Goal: Information Seeking & Learning: Find specific fact

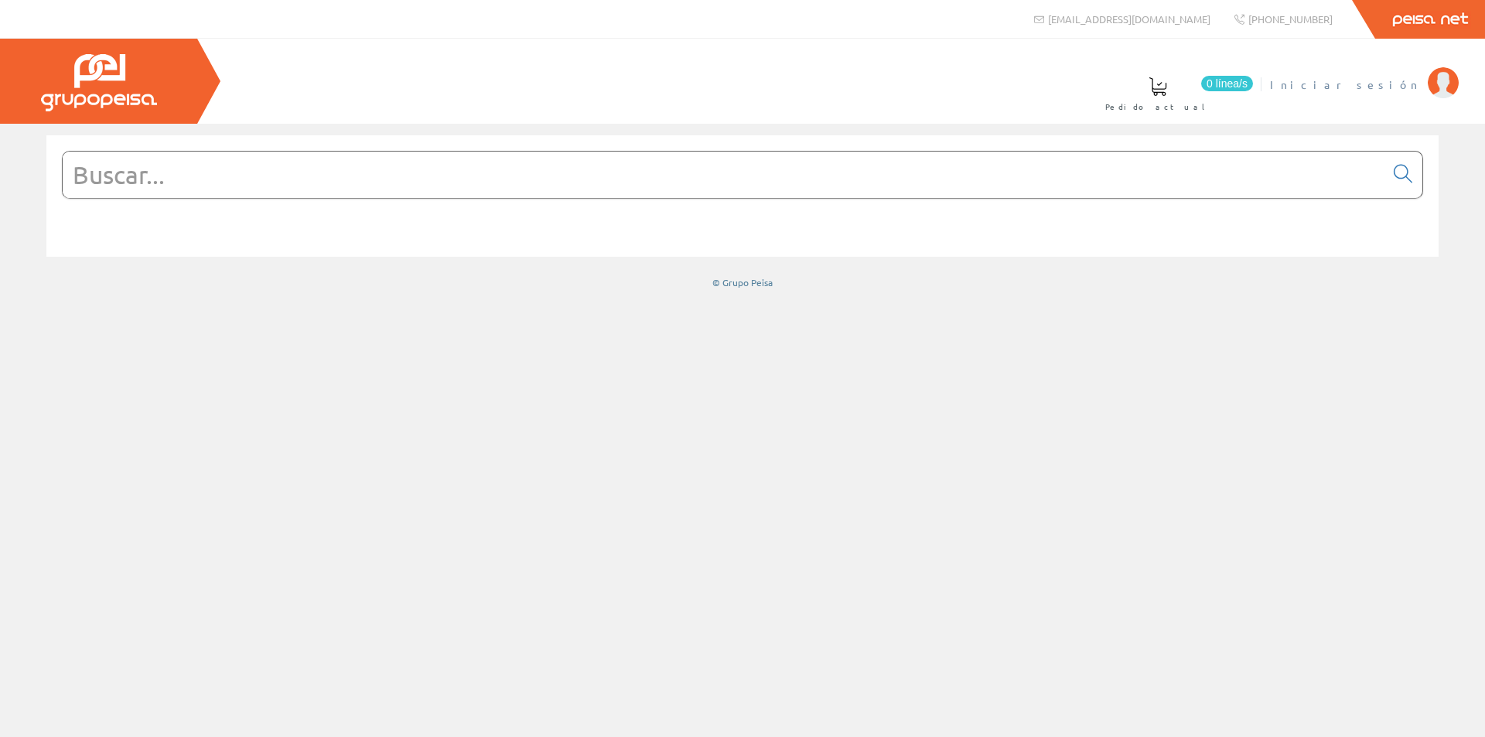
click at [1389, 84] on span "Iniciar sesión" at bounding box center [1345, 84] width 150 height 15
click at [979, 186] on input "text" at bounding box center [724, 175] width 1322 height 46
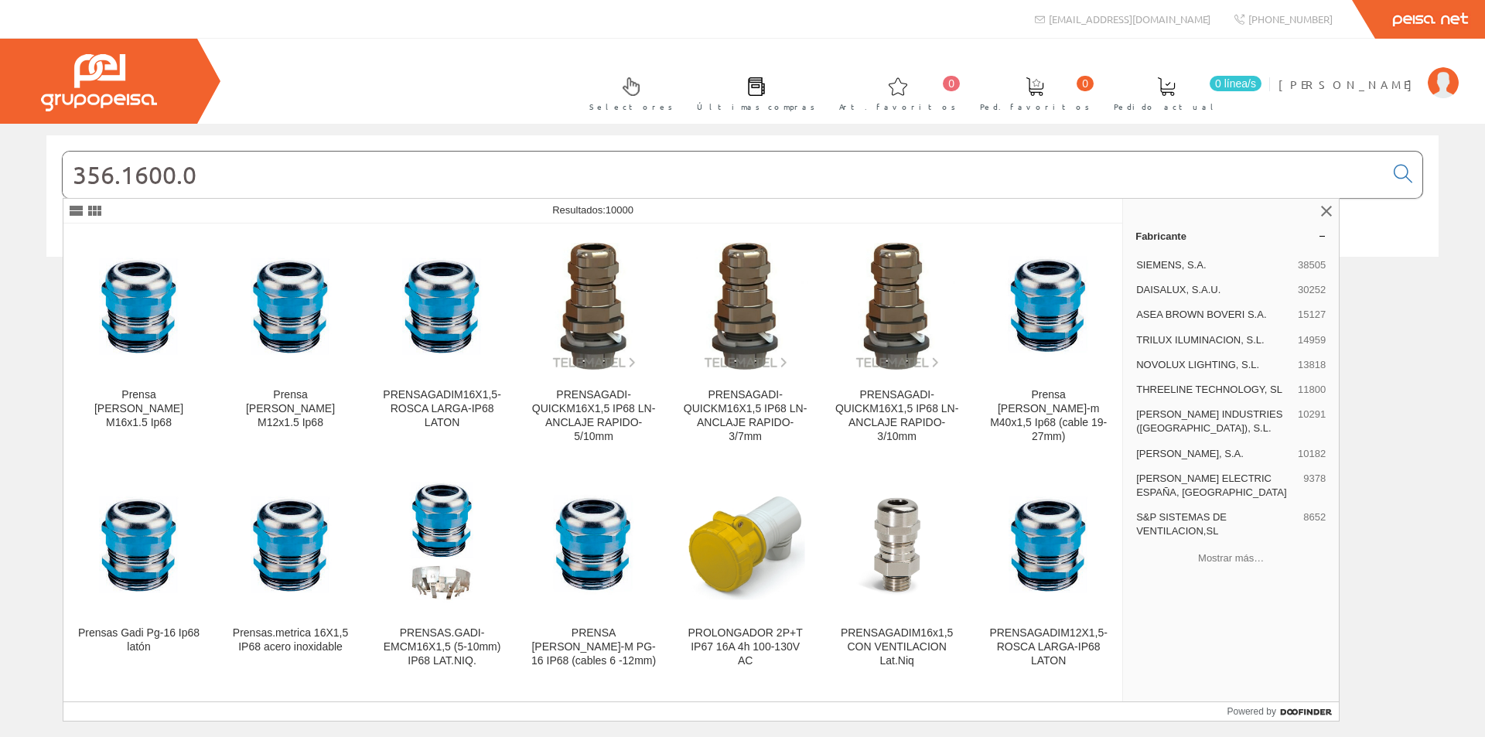
type input "356.1600.0"
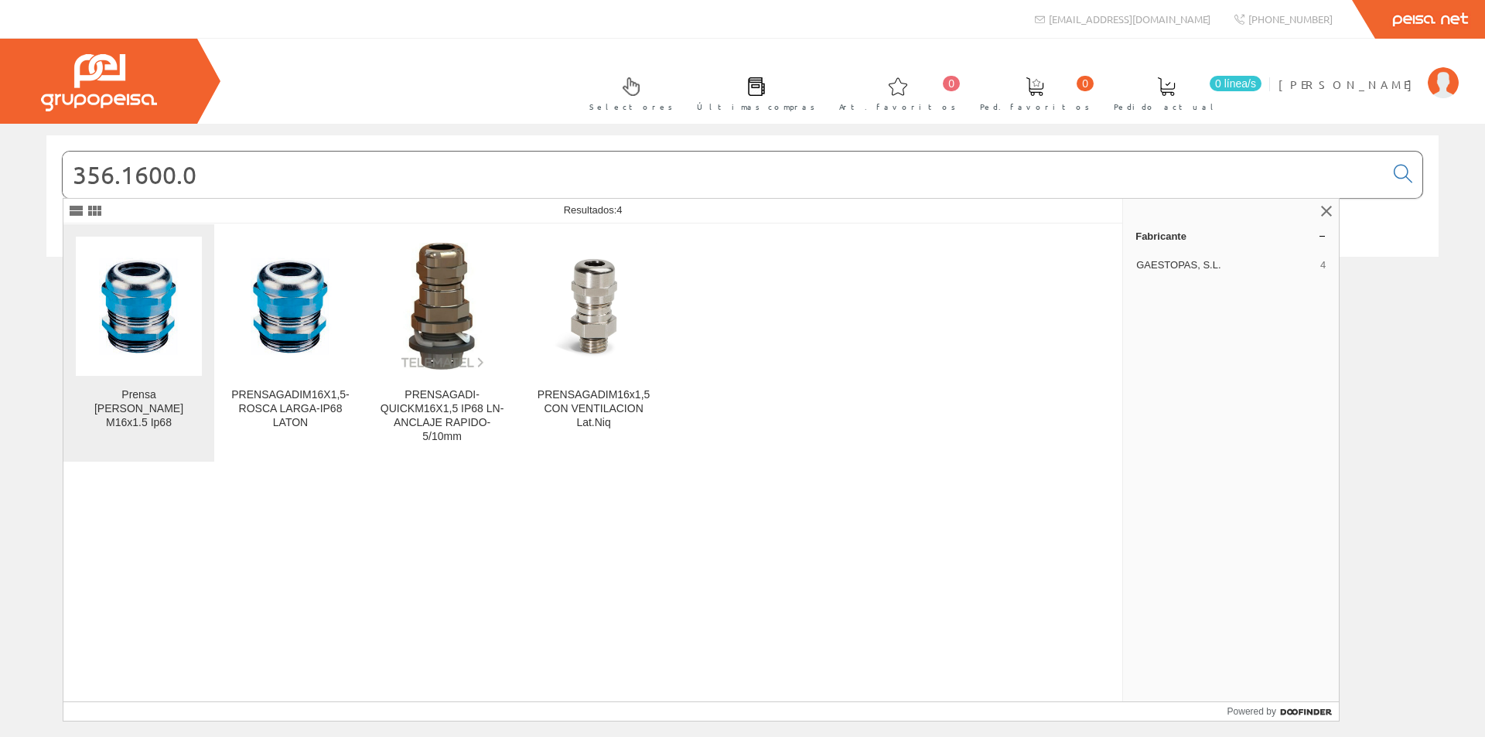
click at [155, 412] on div "Prensa [PERSON_NAME] M16x1.5 Ip68" at bounding box center [139, 409] width 126 height 42
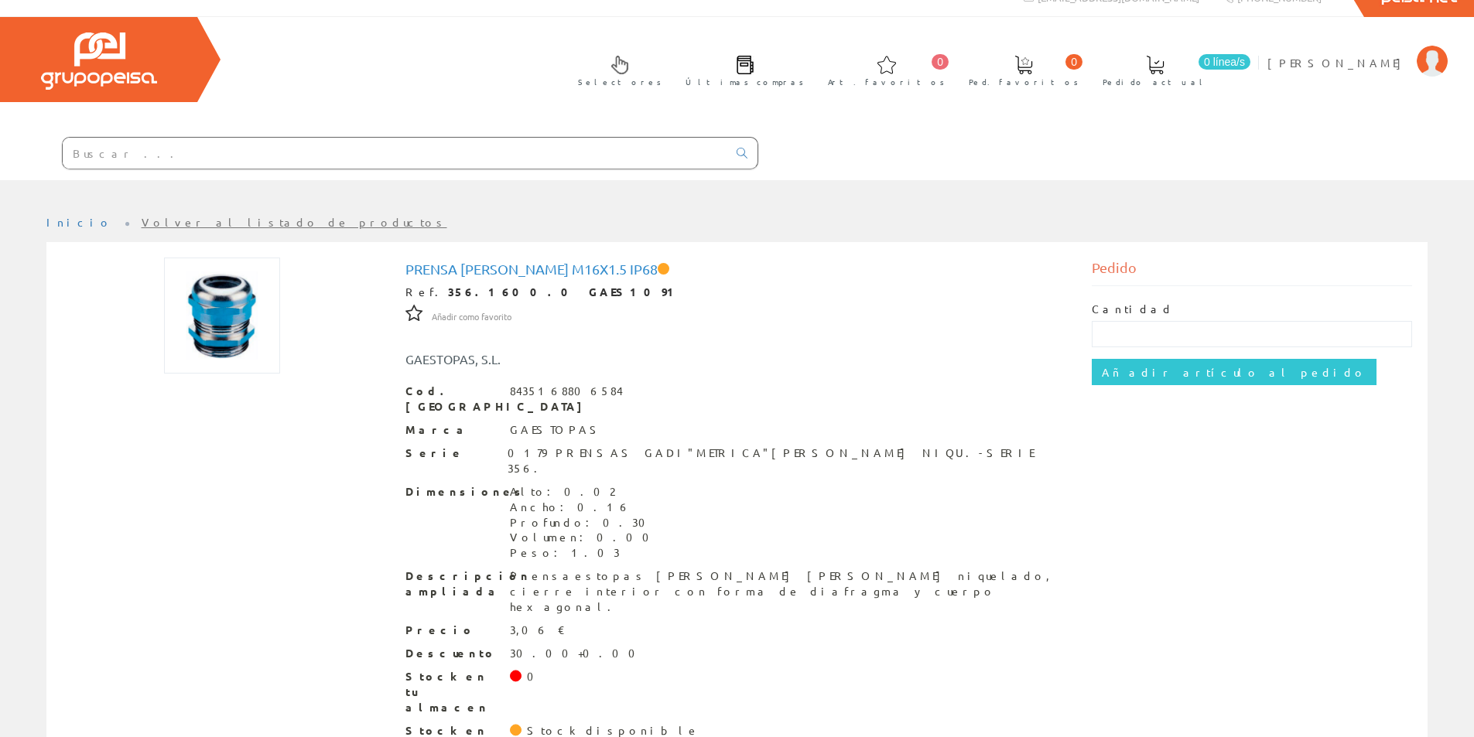
scroll to position [28, 0]
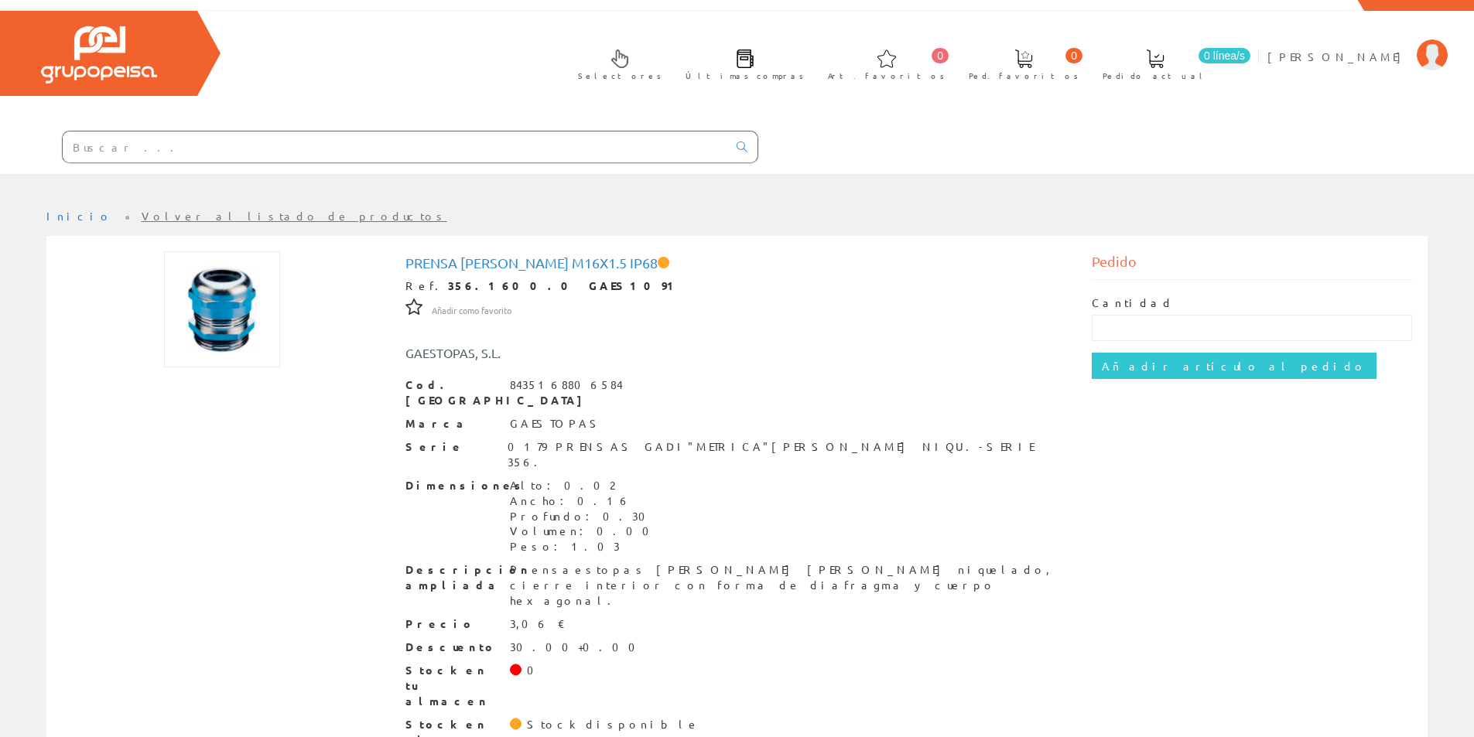
click at [515, 135] on input "text" at bounding box center [395, 147] width 664 height 31
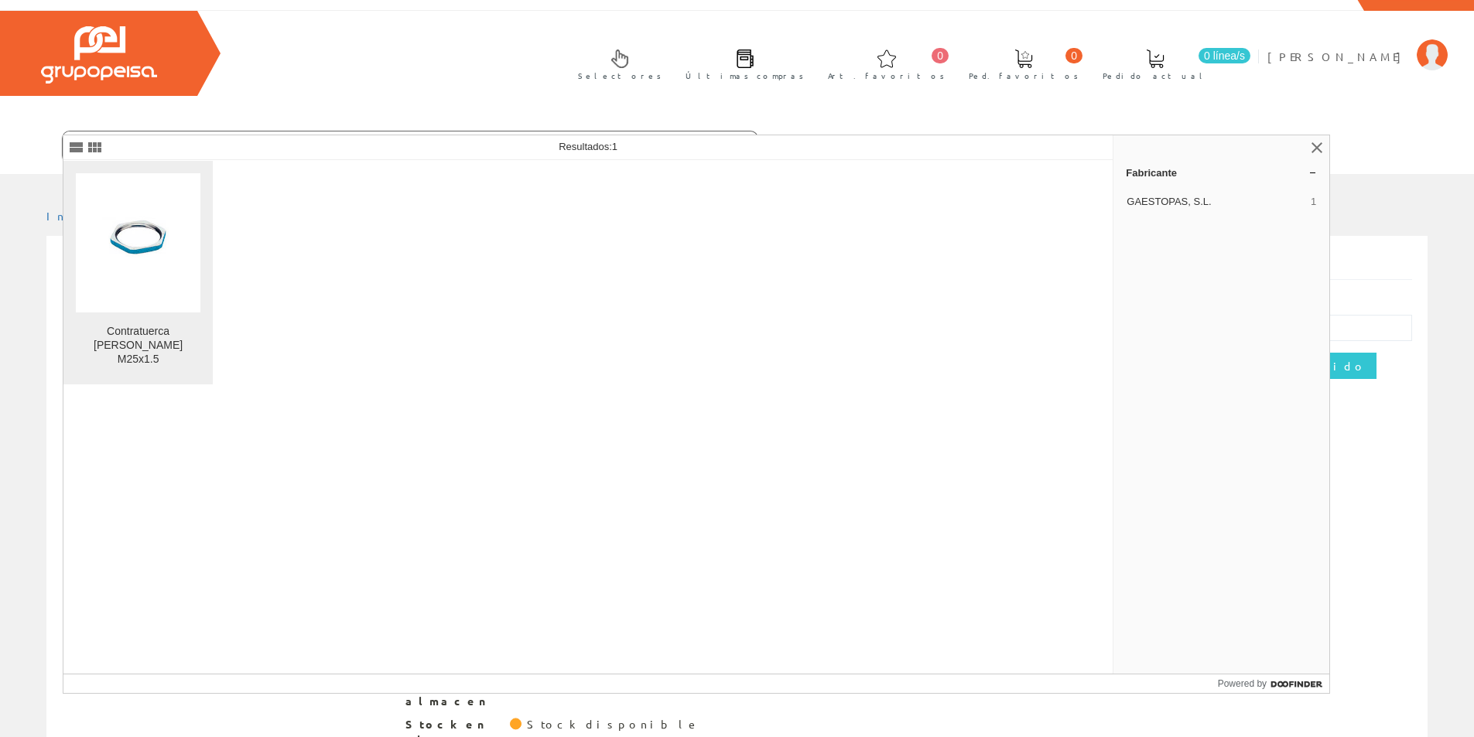
type input "785.25."
click at [86, 285] on img at bounding box center [138, 242] width 125 height 125
